Goal: Task Accomplishment & Management: Use online tool/utility

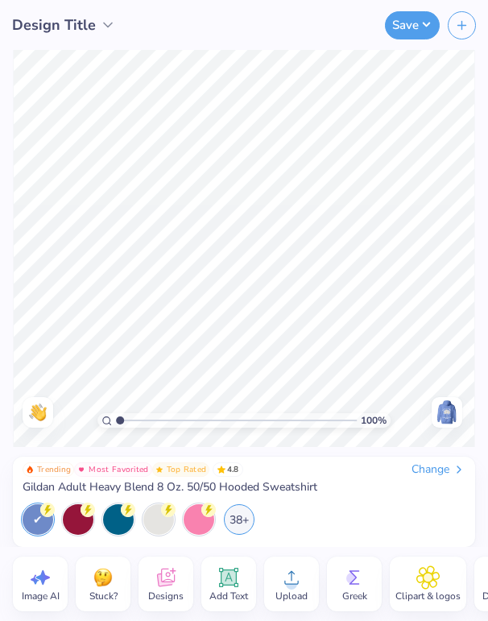
click at [445, 413] on img at bounding box center [447, 412] width 26 height 26
click at [449, 405] on img at bounding box center [447, 412] width 26 height 26
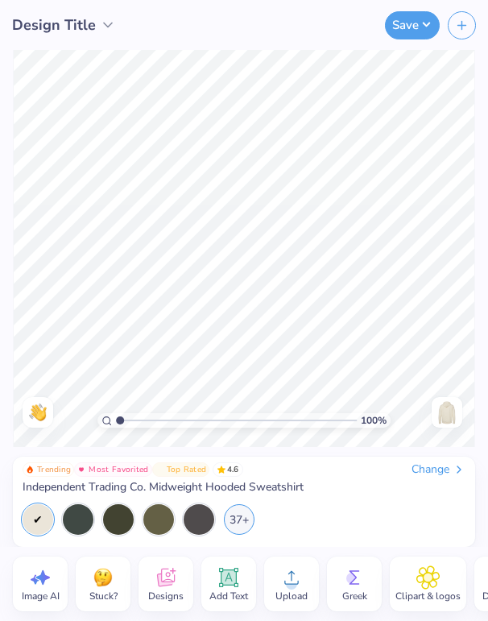
click at [443, 406] on img at bounding box center [447, 412] width 26 height 26
click at [448, 410] on img at bounding box center [447, 412] width 26 height 26
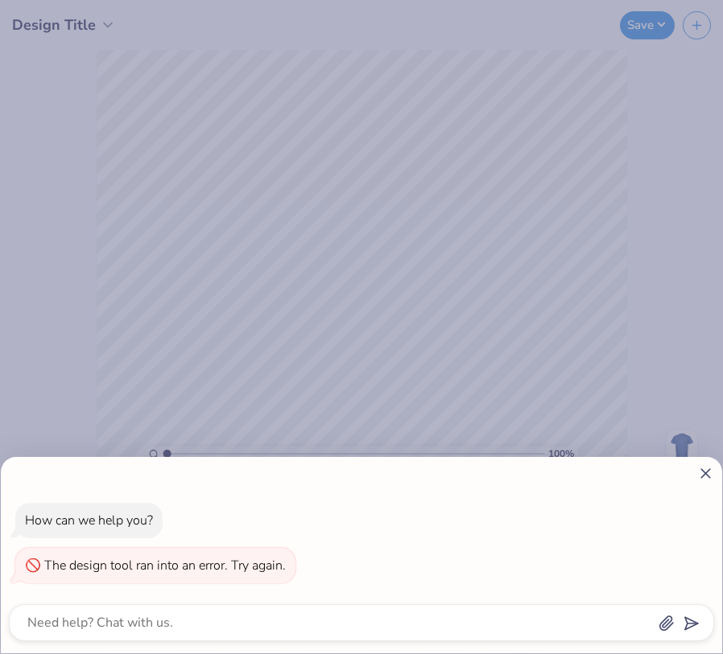
click at [390, 234] on div "How can we help you? The design tool ran into an error. Try again." at bounding box center [361, 327] width 723 height 654
type textarea "x"
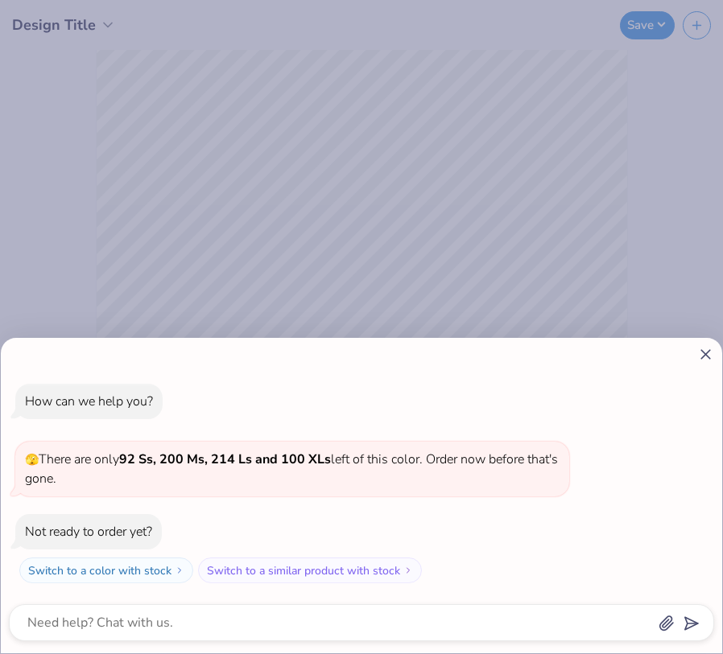
click at [704, 352] on icon at bounding box center [705, 354] width 17 height 17
type textarea "x"
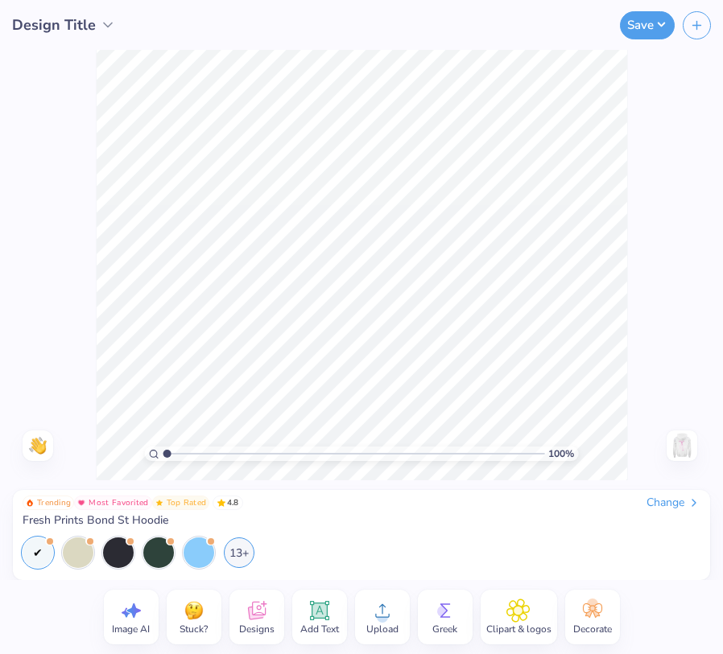
click at [678, 443] on img at bounding box center [682, 446] width 26 height 26
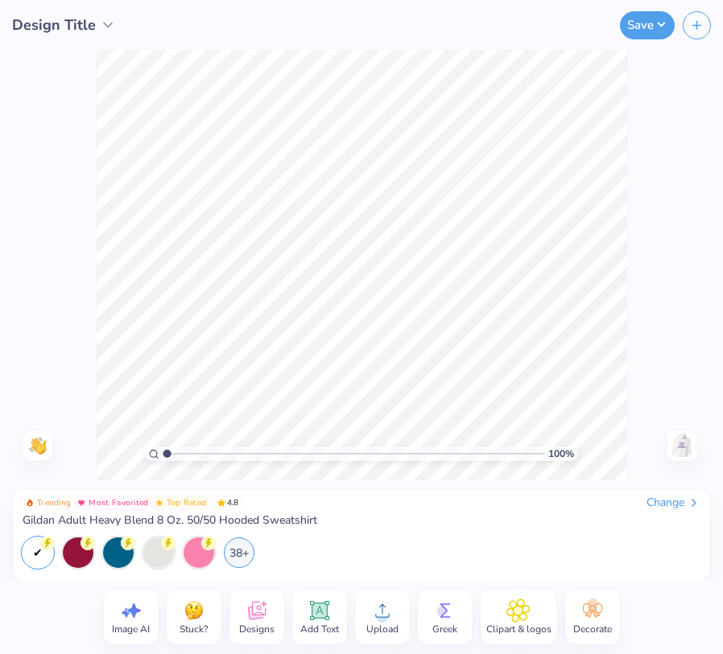
click at [675, 446] on img at bounding box center [682, 446] width 26 height 26
